Goal: Task Accomplishment & Management: Manage account settings

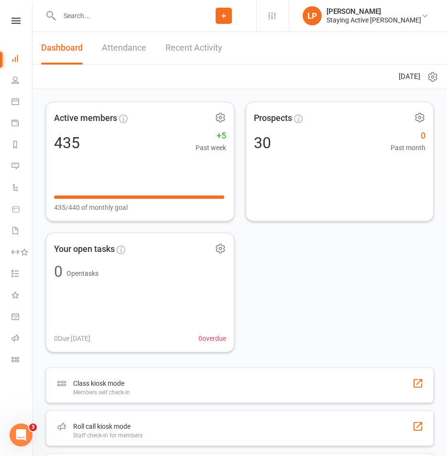
click at [116, 15] on input "text" at bounding box center [123, 15] width 135 height 13
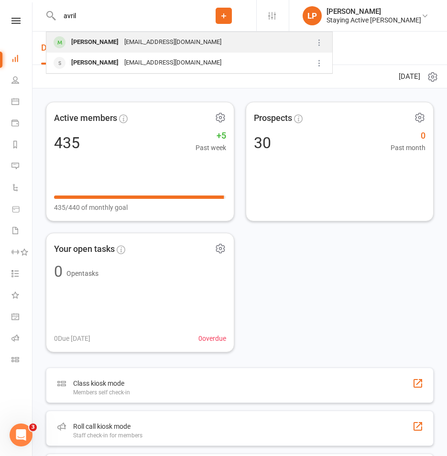
type input "avril"
click at [121, 42] on div "[EMAIL_ADDRESS][DOMAIN_NAME]" at bounding box center [172, 42] width 103 height 14
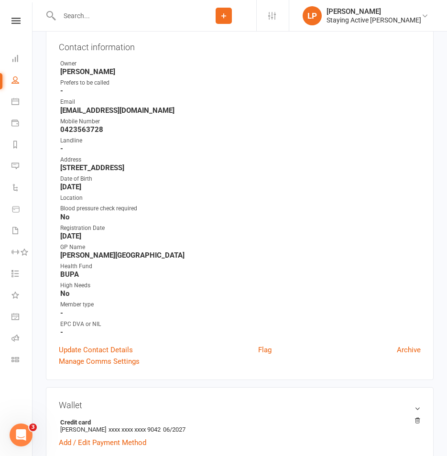
scroll to position [191, 0]
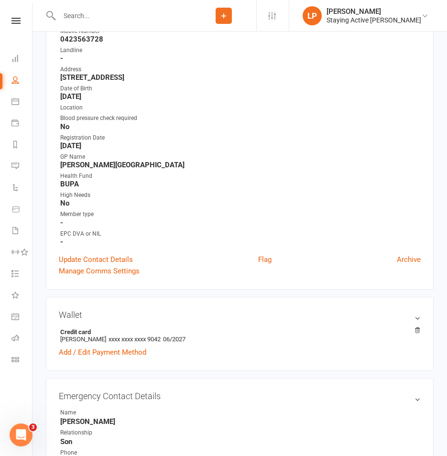
click at [106, 253] on div "Contact information Owner [PERSON_NAME] Prefers to be called - Email [EMAIL_ADD…" at bounding box center [240, 112] width 388 height 354
click at [103, 258] on link "Update Contact Details" at bounding box center [96, 259] width 74 height 11
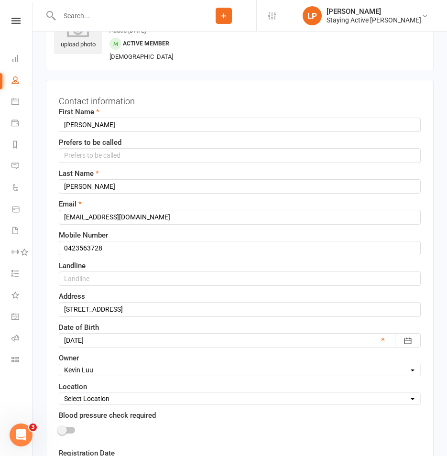
scroll to position [45, 0]
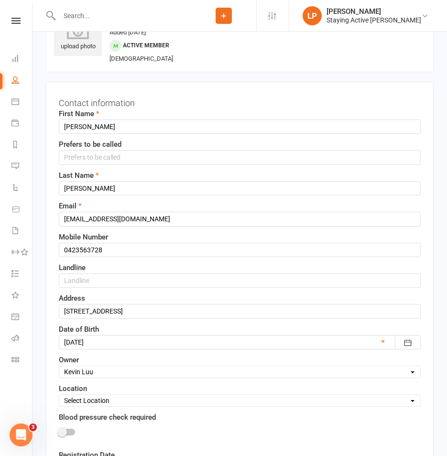
click at [93, 377] on select "Select Owner Staying Active Green Room [PERSON_NAME] [PERSON_NAME] [PERSON_NAME…" at bounding box center [239, 372] width 361 height 11
click at [59, 367] on select "Select Owner Staying Active Green Room [PERSON_NAME] [PERSON_NAME] [PERSON_NAME…" at bounding box center [239, 372] width 361 height 11
click at [97, 371] on select "Select Owner Staying Active Green Room [PERSON_NAME] [PERSON_NAME] [PERSON_NAME…" at bounding box center [239, 372] width 361 height 11
select select "2"
click at [59, 367] on select "Select Owner Staying Active Green Room [PERSON_NAME] [PERSON_NAME] [PERSON_NAME…" at bounding box center [239, 372] width 361 height 11
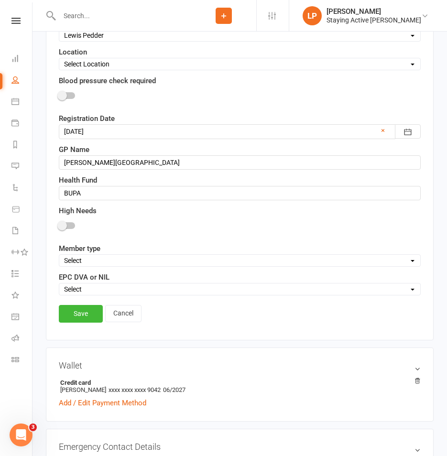
scroll to position [523, 0]
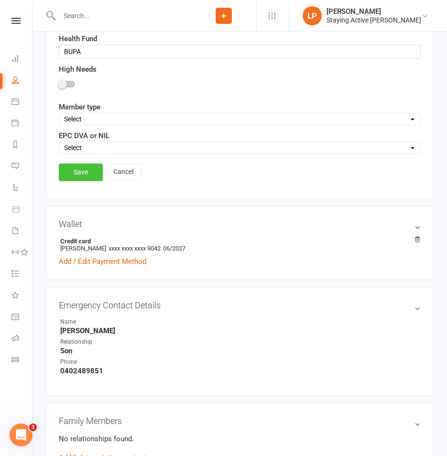
click at [77, 169] on link "Save" at bounding box center [81, 171] width 44 height 17
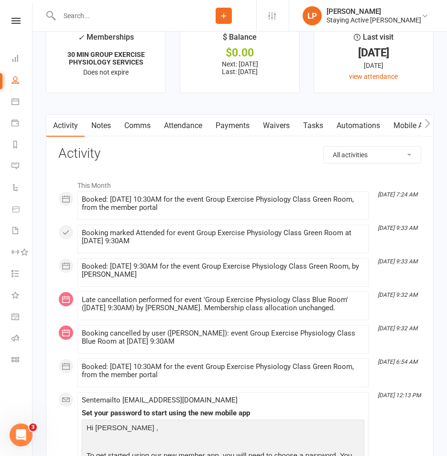
scroll to position [1386, 0]
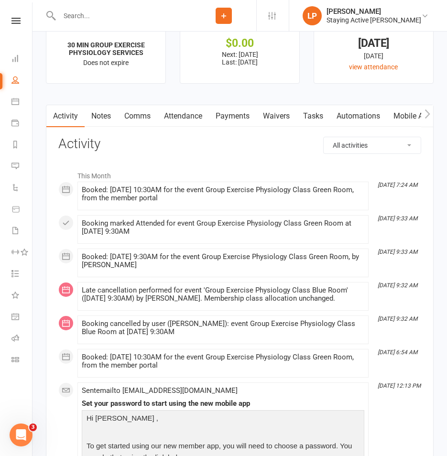
drag, startPoint x: 207, startPoint y: 182, endPoint x: 270, endPoint y: 151, distance: 69.9
click at [270, 151] on h3 "Activity" at bounding box center [239, 144] width 363 height 15
click at [429, 119] on icon "button" at bounding box center [426, 113] width 5 height 9
click at [344, 118] on link "Assessments" at bounding box center [342, 116] width 58 height 22
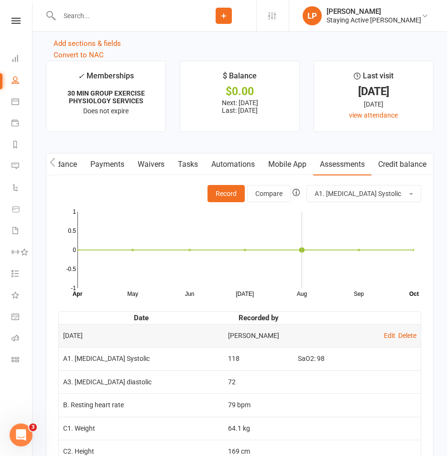
scroll to position [1338, 0]
click at [228, 199] on button "Record" at bounding box center [225, 192] width 37 height 17
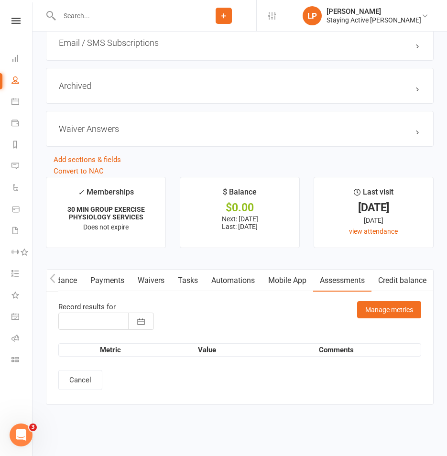
type input "[DATE]"
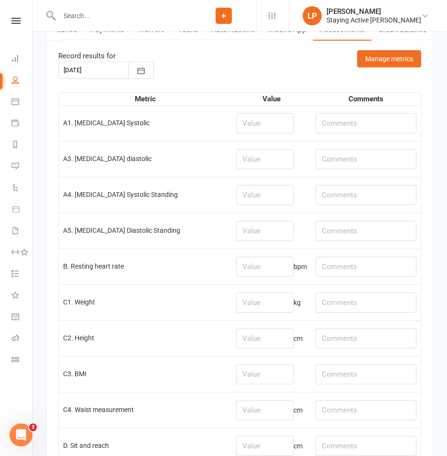
scroll to position [1481, 0]
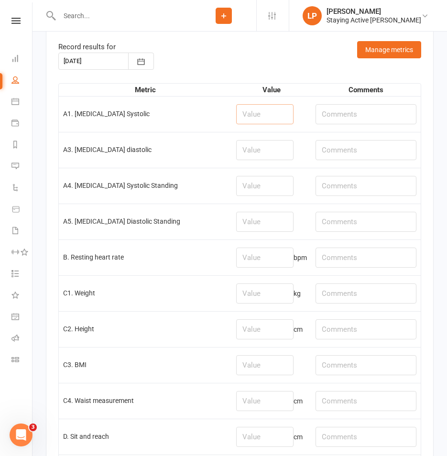
click at [248, 124] on input "number" at bounding box center [264, 114] width 57 height 20
type input "145"
click at [263, 159] on input "number" at bounding box center [264, 150] width 57 height 20
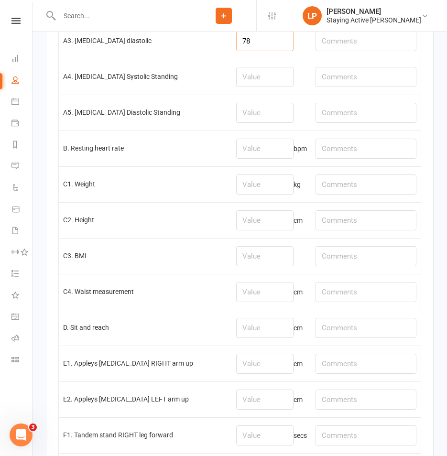
scroll to position [1577, 0]
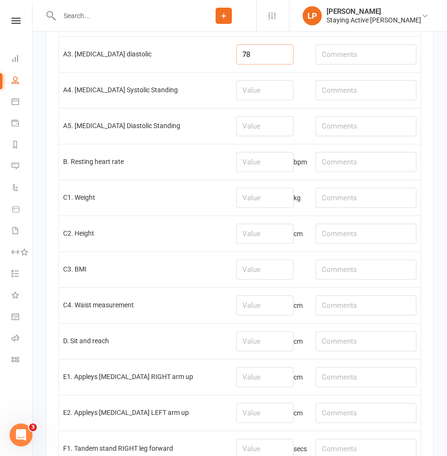
type input "78"
click at [257, 165] on input "number" at bounding box center [264, 162] width 57 height 20
type input "57"
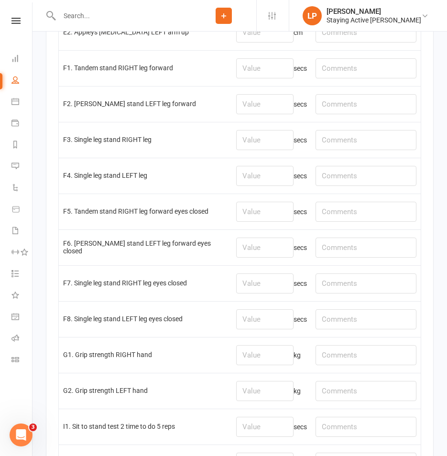
scroll to position [1959, 0]
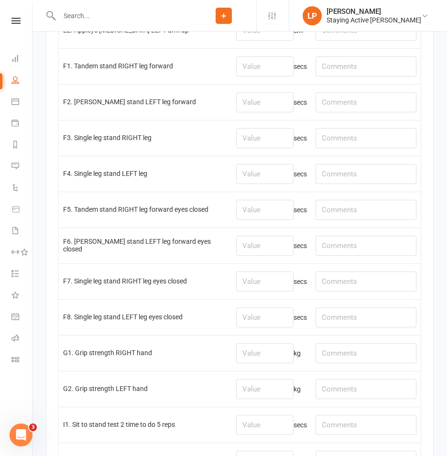
type input "95%"
click at [259, 360] on input "number" at bounding box center [264, 353] width 57 height 20
type input "23.2"
click at [252, 405] on td "kg" at bounding box center [271, 389] width 79 height 36
click at [258, 394] on input "number" at bounding box center [264, 389] width 57 height 20
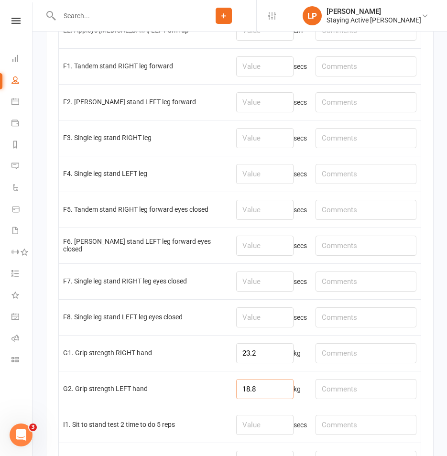
type input "18.8"
drag, startPoint x: 258, startPoint y: 361, endPoint x: 220, endPoint y: 349, distance: 39.1
click at [220, 349] on tr "G1. Grip strength RIGHT hand 23.2 kg" at bounding box center [240, 353] width 362 height 36
type input "24.7"
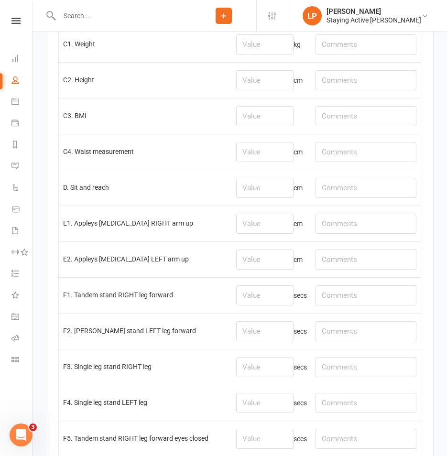
scroll to position [1720, 0]
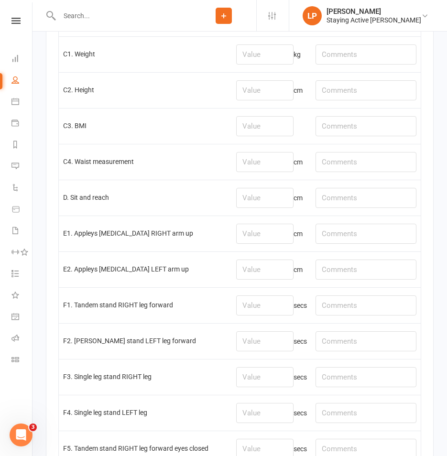
type input "19.4"
click at [350, 208] on input "text" at bounding box center [365, 198] width 101 height 20
type input "r: 0, l:"
click at [276, 206] on input "number" at bounding box center [264, 198] width 57 height 20
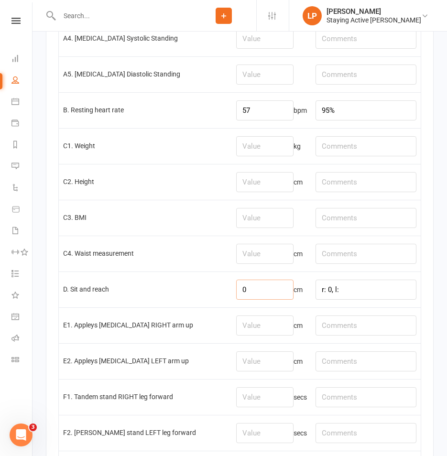
scroll to position [1768, 0]
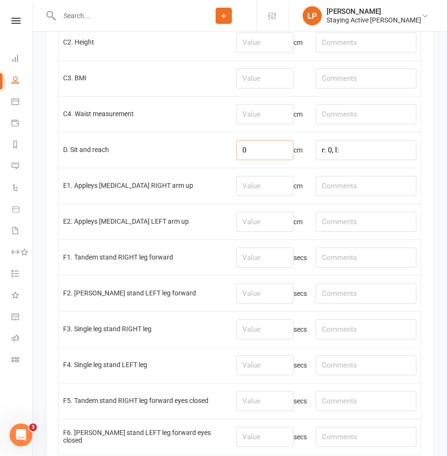
type input "0"
click at [355, 160] on input "r: 0, l:" at bounding box center [365, 150] width 101 height 20
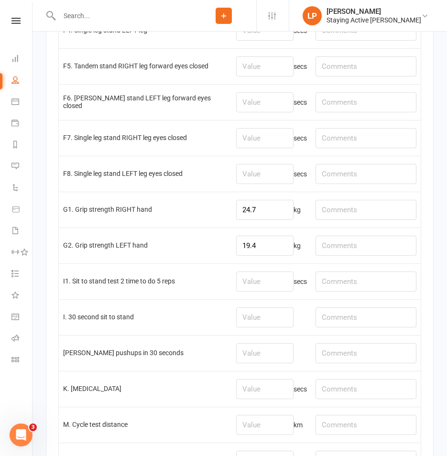
type input "r: 0, l: 0"
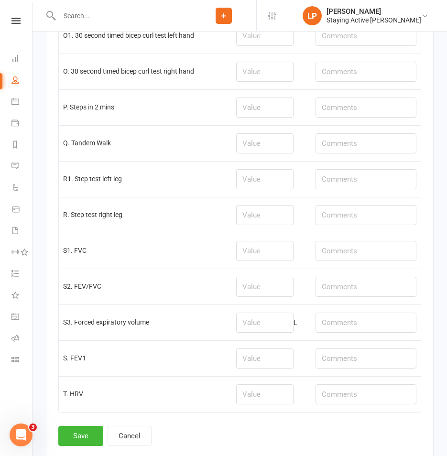
scroll to position [2625, 0]
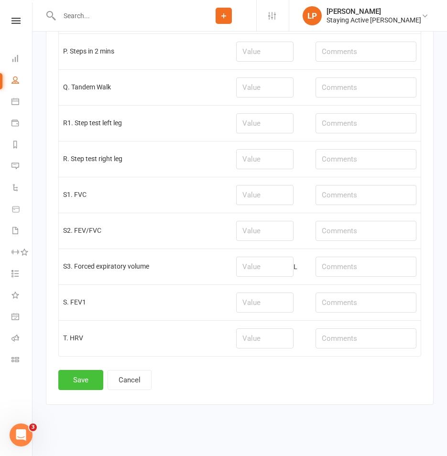
click at [78, 380] on button "Save" at bounding box center [80, 380] width 45 height 20
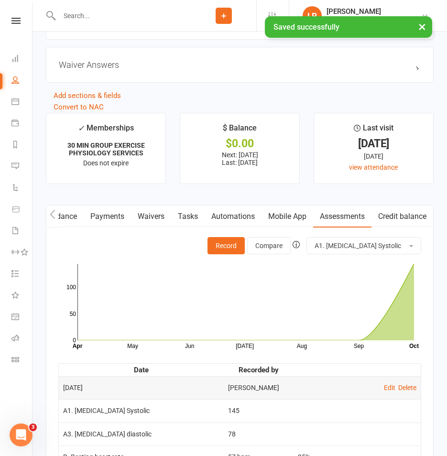
scroll to position [1290, 0]
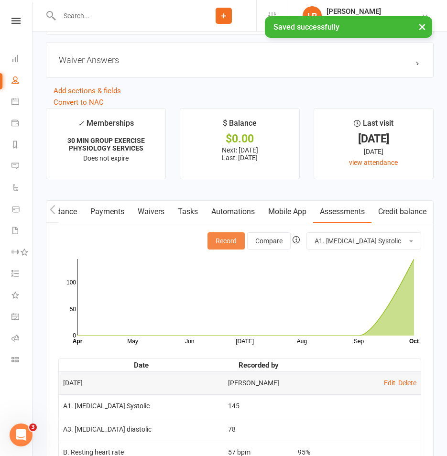
click at [217, 246] on button "Record" at bounding box center [225, 240] width 37 height 17
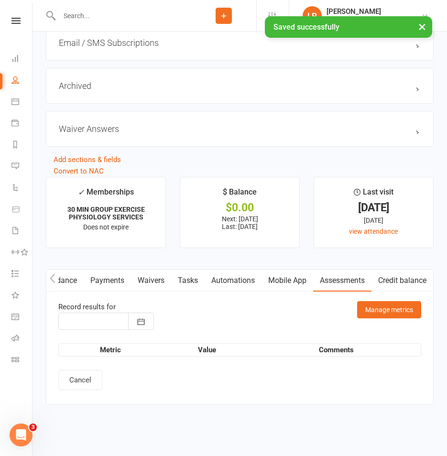
type input "[DATE]"
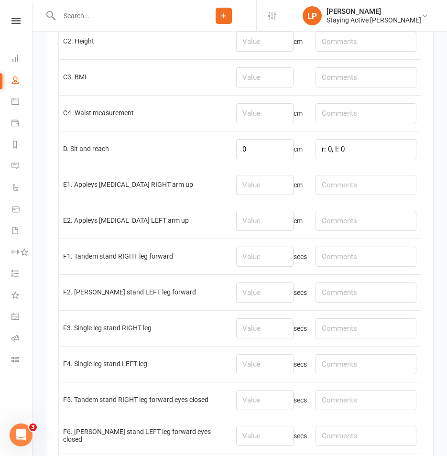
scroll to position [1768, 0]
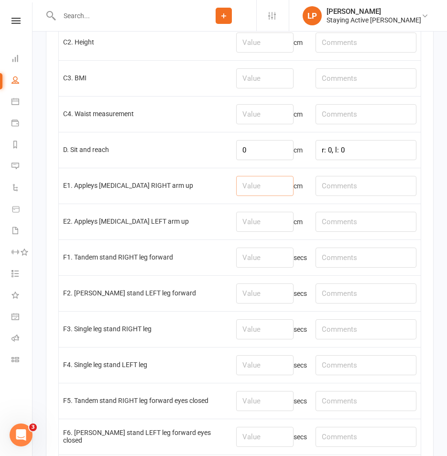
click at [264, 187] on input "number" at bounding box center [264, 186] width 57 height 20
type input "5"
click at [259, 220] on input "number" at bounding box center [264, 222] width 57 height 20
type input "3"
click at [246, 298] on input "number" at bounding box center [264, 293] width 57 height 20
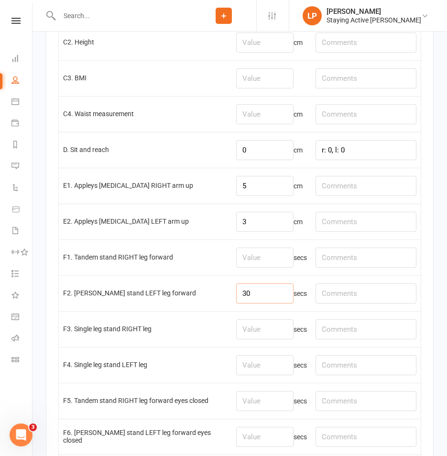
type input "30"
click at [248, 259] on input "number" at bounding box center [264, 258] width 57 height 20
type input "30"
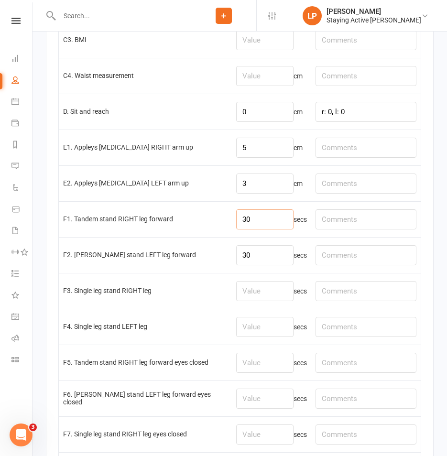
scroll to position [1816, 0]
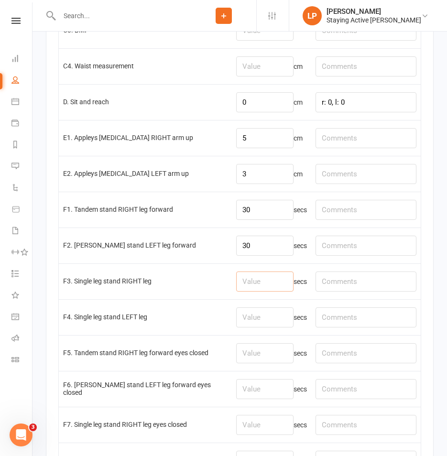
click at [249, 284] on input "number" at bounding box center [264, 281] width 57 height 20
type input "5.66"
click at [243, 325] on input "number" at bounding box center [264, 317] width 57 height 20
type input "17.49"
drag, startPoint x: 270, startPoint y: 290, endPoint x: 223, endPoint y: 283, distance: 48.2
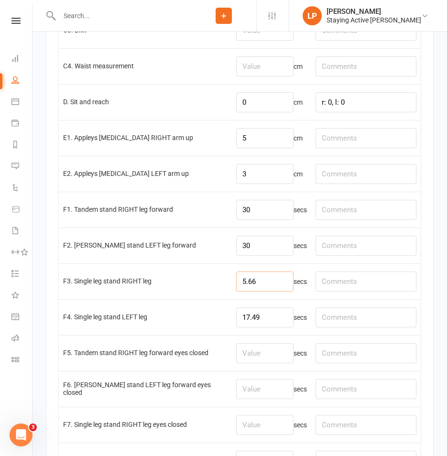
click at [223, 283] on tr "F3. Single leg stand RIGHT leg 5.66 secs" at bounding box center [240, 281] width 362 height 36
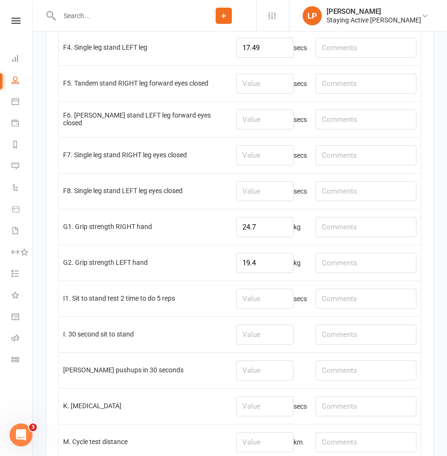
scroll to position [2103, 0]
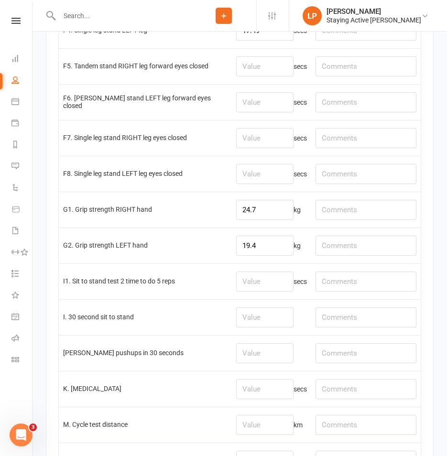
type input "6.44"
click at [265, 323] on input "number" at bounding box center [264, 317] width 57 height 20
type input "10"
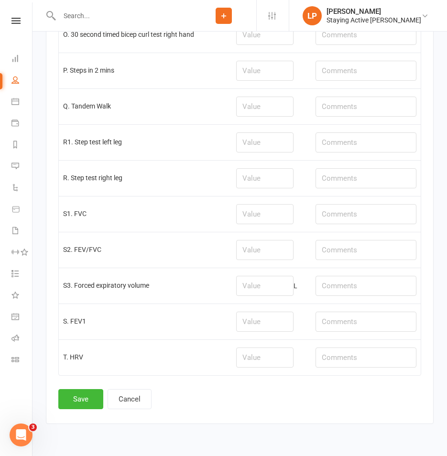
scroll to position [2625, 0]
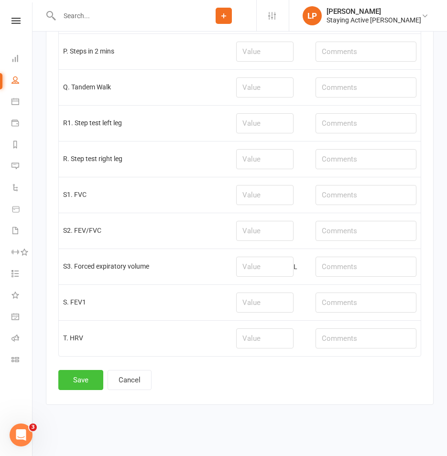
type input "Knee valgus"
click at [85, 380] on button "Save" at bounding box center [80, 380] width 45 height 20
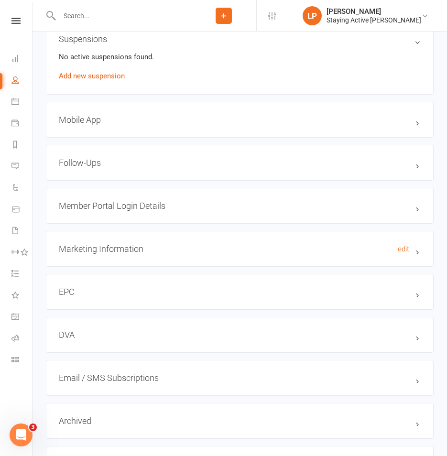
scroll to position [956, 0]
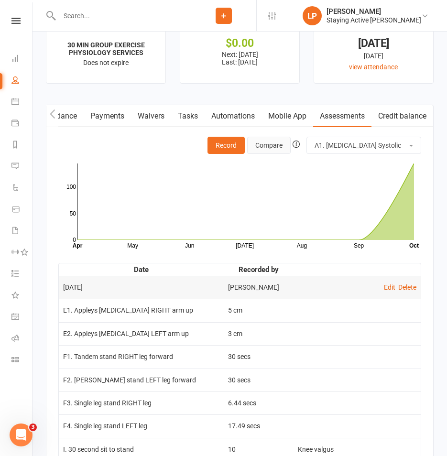
click at [259, 151] on button "Compare" at bounding box center [268, 145] width 43 height 17
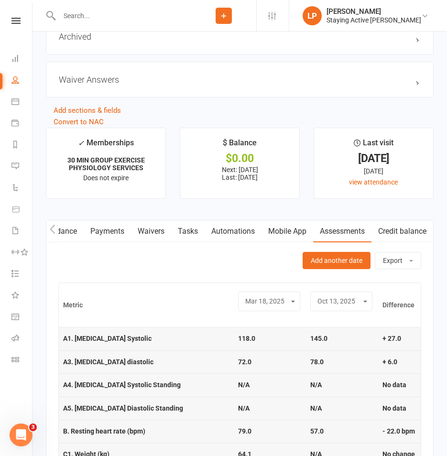
scroll to position [1264, 0]
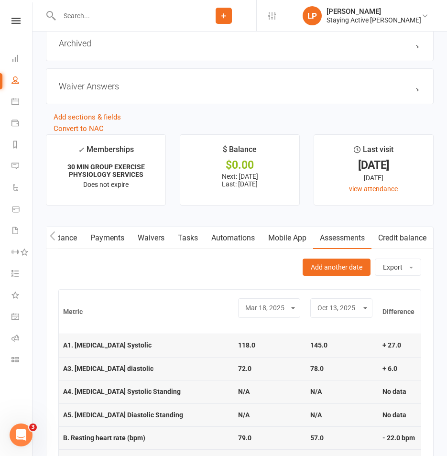
click at [344, 246] on link "Assessments" at bounding box center [342, 238] width 58 height 22
click at [294, 242] on link "Mobile App" at bounding box center [287, 238] width 52 height 22
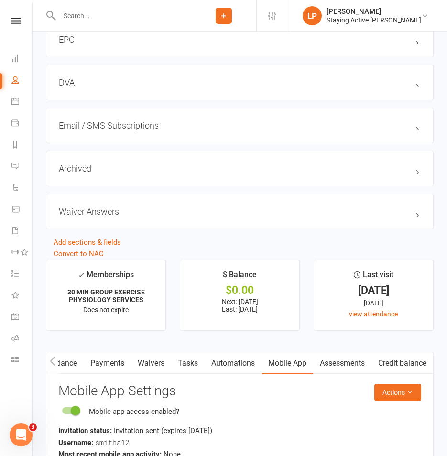
scroll to position [1264, 0]
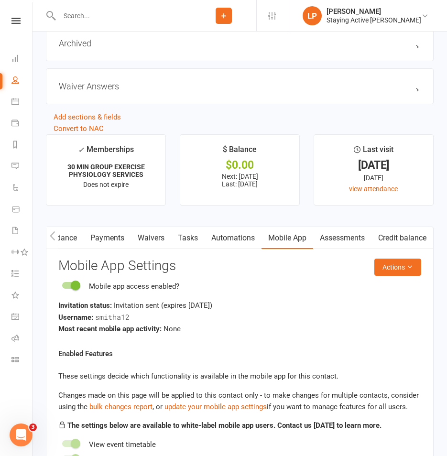
click at [345, 247] on link "Assessments" at bounding box center [342, 238] width 58 height 22
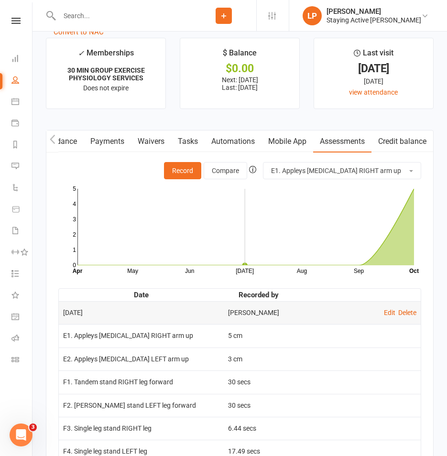
scroll to position [1481, 0]
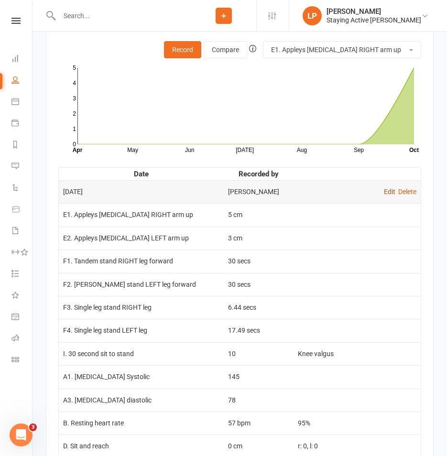
click at [386, 195] on link "Edit" at bounding box center [389, 192] width 11 height 8
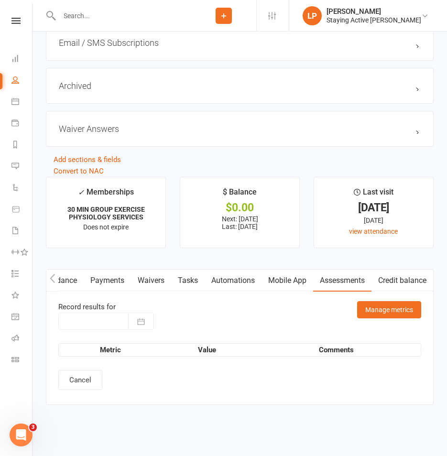
type input "[DATE]"
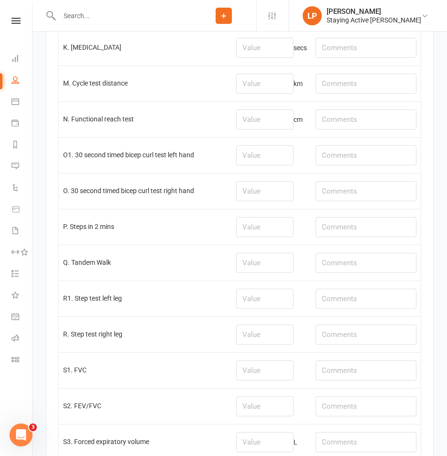
scroll to position [2389, 0]
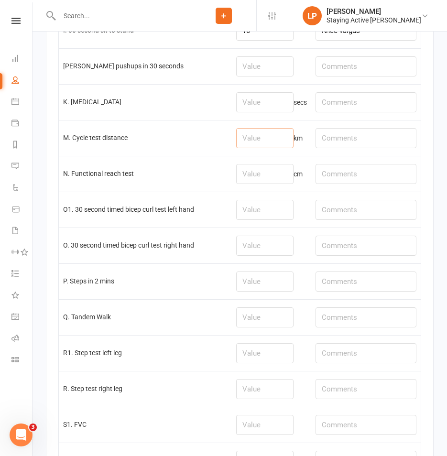
click at [266, 141] on input "number" at bounding box center [264, 138] width 57 height 20
type input "0.97"
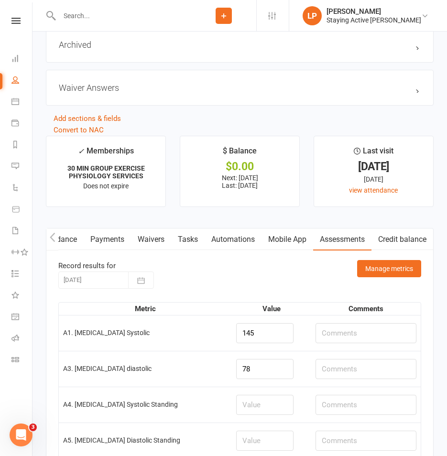
scroll to position [1290, 0]
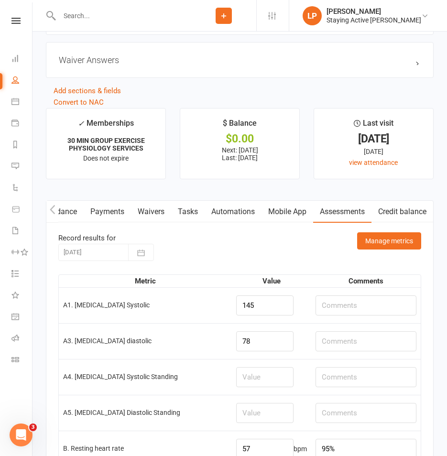
type input "Noted some SOB, had to slow down. No chest Px/dizziness noted."
click at [333, 302] on input "text" at bounding box center [365, 305] width 101 height 20
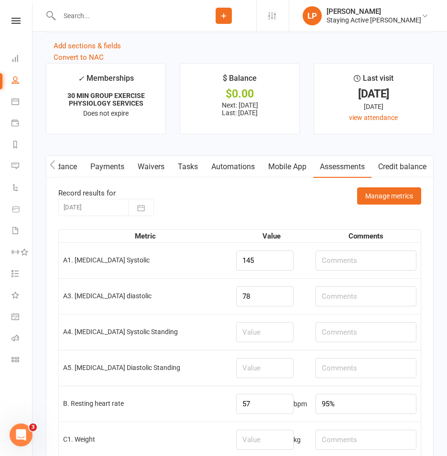
scroll to position [1386, 0]
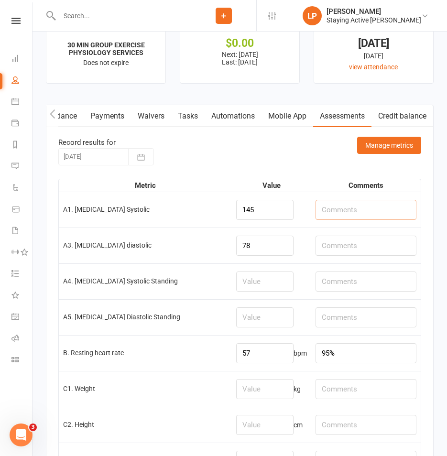
click at [346, 218] on input "text" at bounding box center [365, 210] width 101 height 20
click at [346, 218] on input "Post Ex: Rec:" at bounding box center [365, 210] width 101 height 20
type input "Post Ex: Rec:"
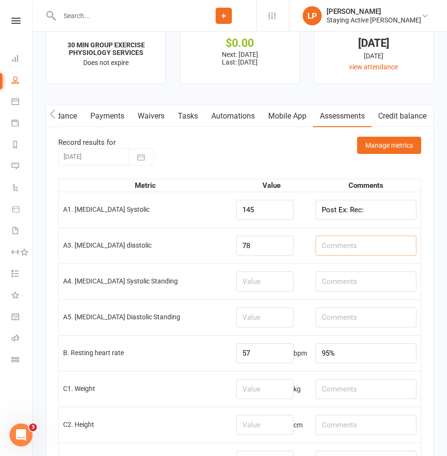
click at [340, 243] on input "text" at bounding box center [365, 246] width 101 height 20
paste input "Post Ex: Rec:"
type input "Post Ex: Rec:"
click at [347, 357] on input "95%" at bounding box center [365, 353] width 101 height 20
paste input "Post Ex: Rec:"
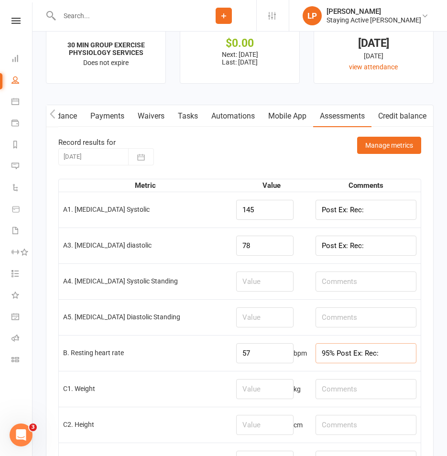
type input "95% Post Ex: Rec:"
click at [350, 216] on input "Post Ex: Rec:" at bounding box center [365, 210] width 101 height 20
drag, startPoint x: 350, startPoint y: 214, endPoint x: 363, endPoint y: 246, distance: 34.8
click at [350, 214] on input "Post Ex: Rec:" at bounding box center [365, 210] width 101 height 20
type input "Post Ex: 203 Rec: 157"
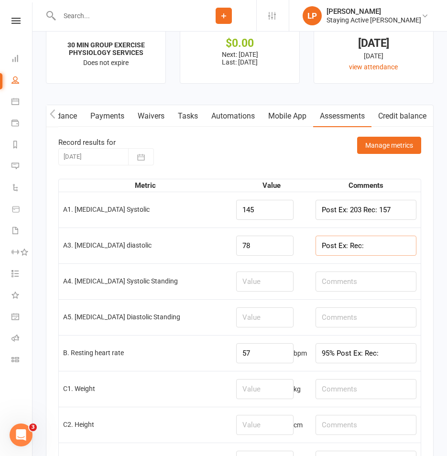
click at [348, 251] on input "Post Ex: Rec:" at bounding box center [365, 246] width 101 height 20
type input "Post Ex: 85 Rec: 78"
click at [365, 360] on input "95% Post Ex: Rec:" at bounding box center [365, 353] width 101 height 20
drag, startPoint x: 399, startPoint y: 359, endPoint x: 342, endPoint y: 360, distance: 56.9
click at [342, 360] on input "95% Post Ex: Rec:" at bounding box center [365, 353] width 101 height 20
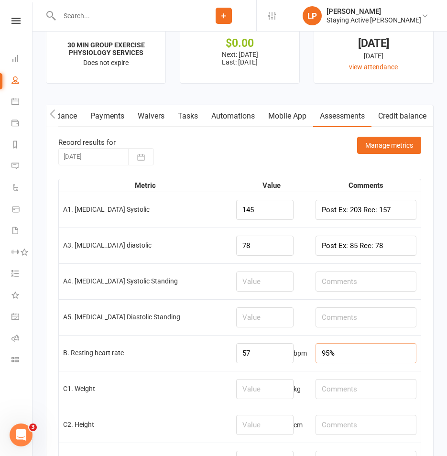
type input "95%"
click at [164, 262] on td "A3. [MEDICAL_DATA] diastolic" at bounding box center [145, 245] width 173 height 36
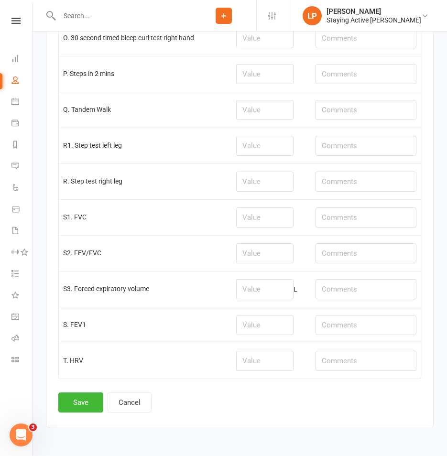
scroll to position [2625, 0]
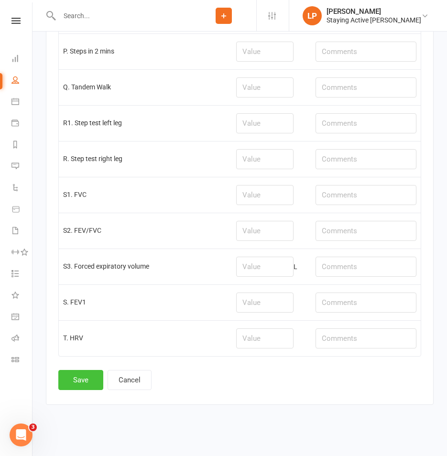
click at [68, 380] on button "Save" at bounding box center [80, 380] width 45 height 20
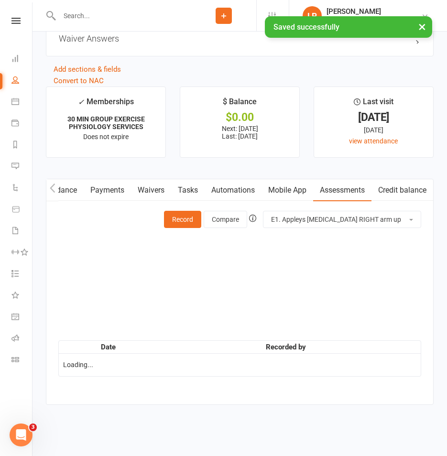
scroll to position [0, 0]
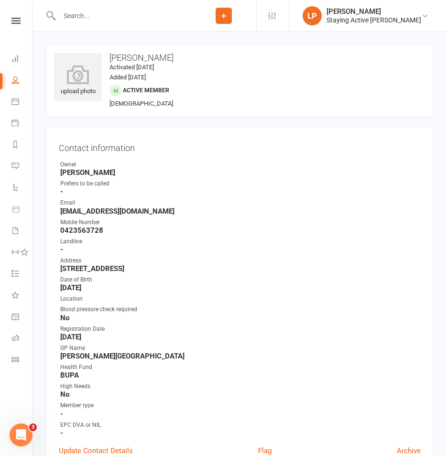
click at [133, 49] on div "upload photo [PERSON_NAME] Activated [DATE] Added [DATE] Active member [DEMOGRA…" at bounding box center [240, 81] width 388 height 72
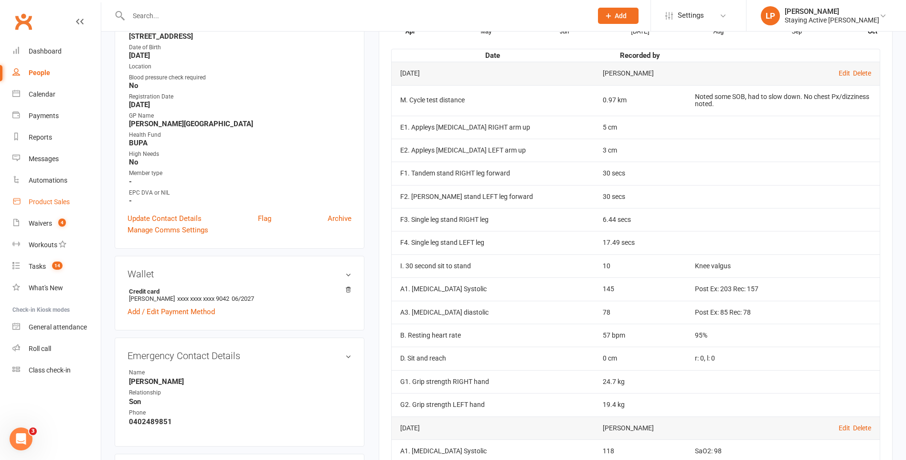
click at [56, 203] on div "Product Sales" at bounding box center [49, 202] width 41 height 8
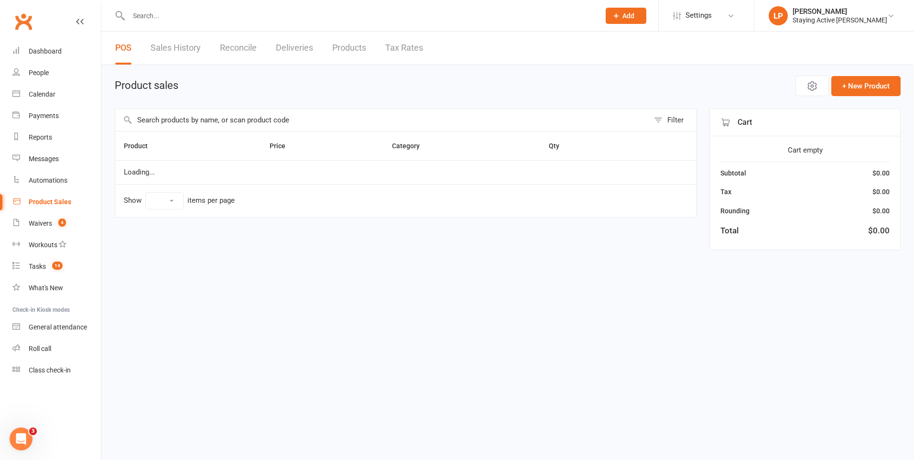
select select "10"
